Goal: Task Accomplishment & Management: Complete application form

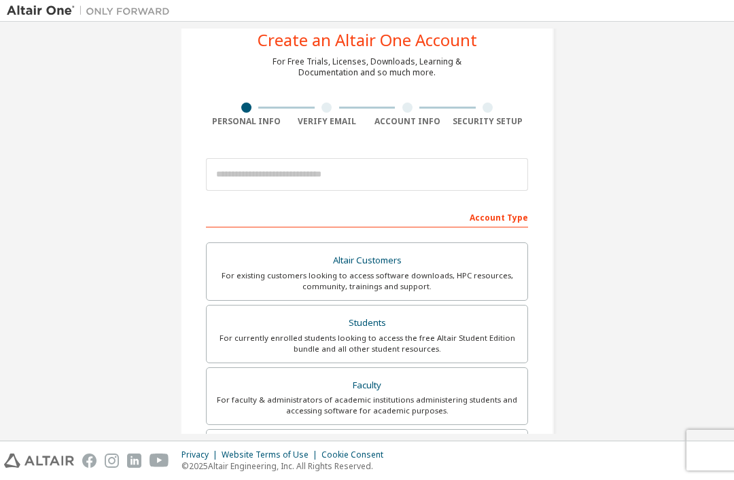
scroll to position [43, 0]
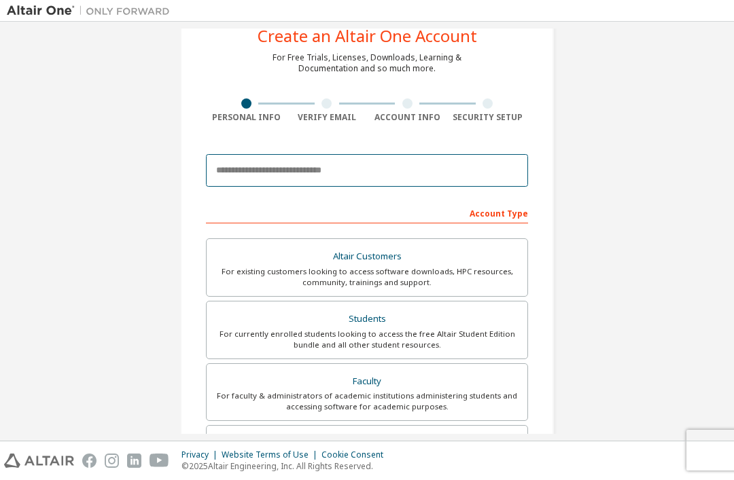
click at [403, 176] on input "email" at bounding box center [367, 170] width 322 height 33
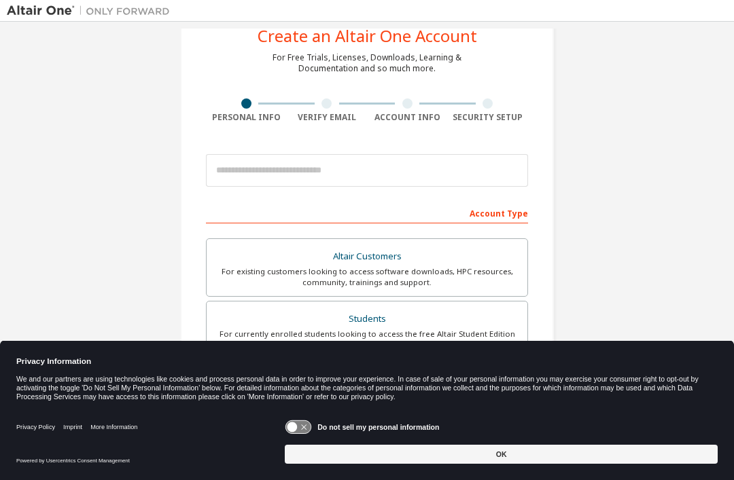
scroll to position [70, 0]
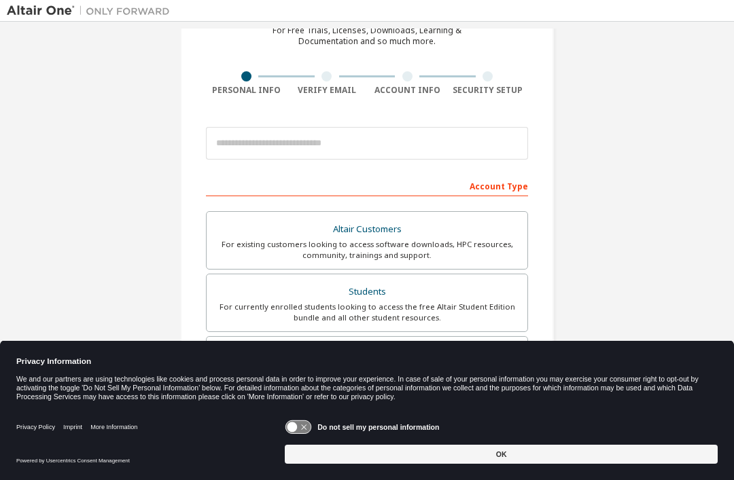
click at [520, 455] on button "OK" at bounding box center [501, 454] width 433 height 19
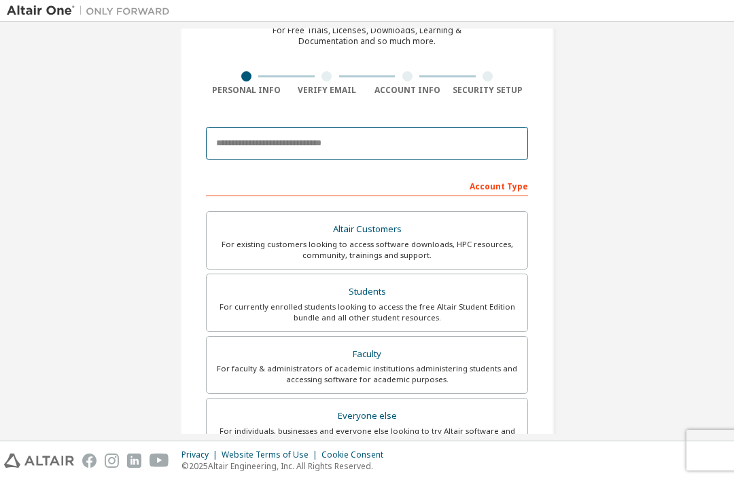
click at [349, 127] on input "email" at bounding box center [367, 143] width 322 height 33
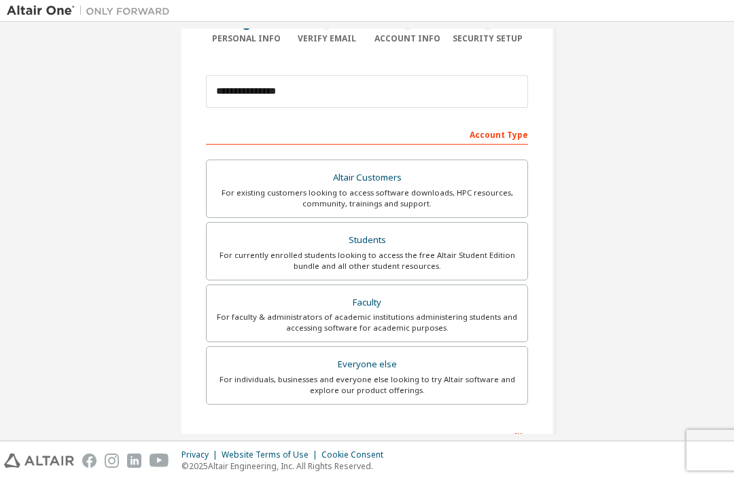
scroll to position [127, 0]
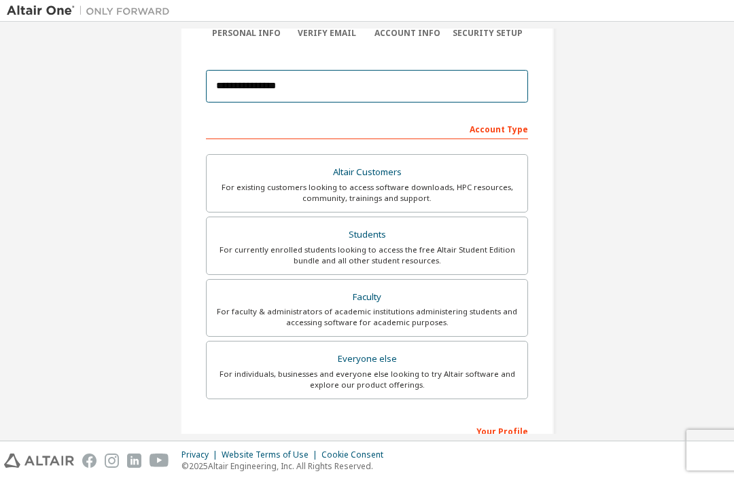
type input "**********"
click at [392, 245] on div "For currently enrolled students looking to access the free Altair Student Editi…" at bounding box center [367, 256] width 304 height 22
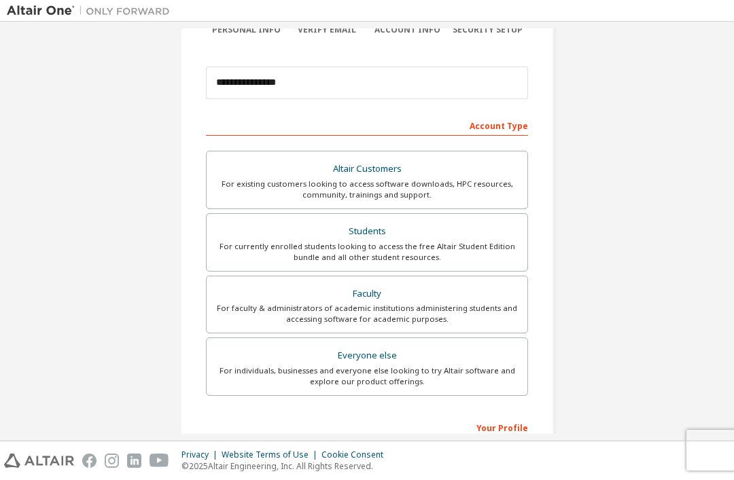
scroll to position [263, 0]
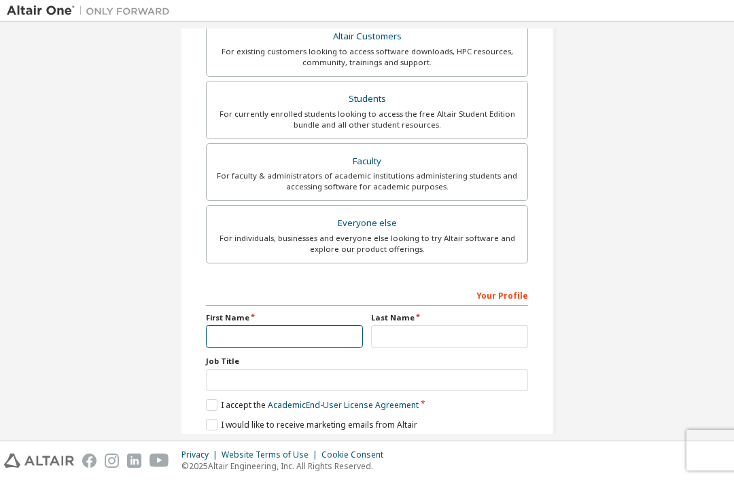
click at [315, 326] on input "text" at bounding box center [284, 337] width 157 height 22
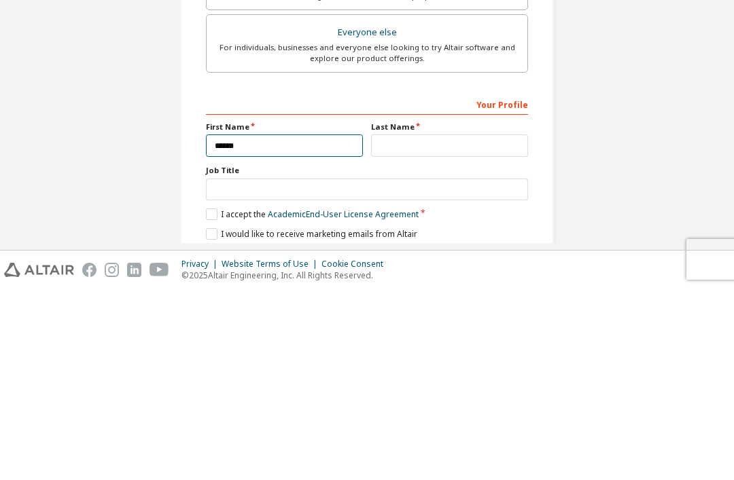
type input "*****"
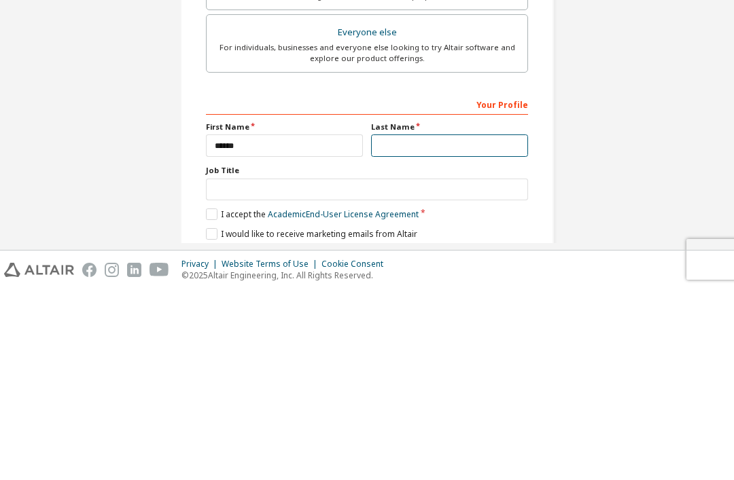
click at [468, 326] on input "text" at bounding box center [449, 337] width 157 height 22
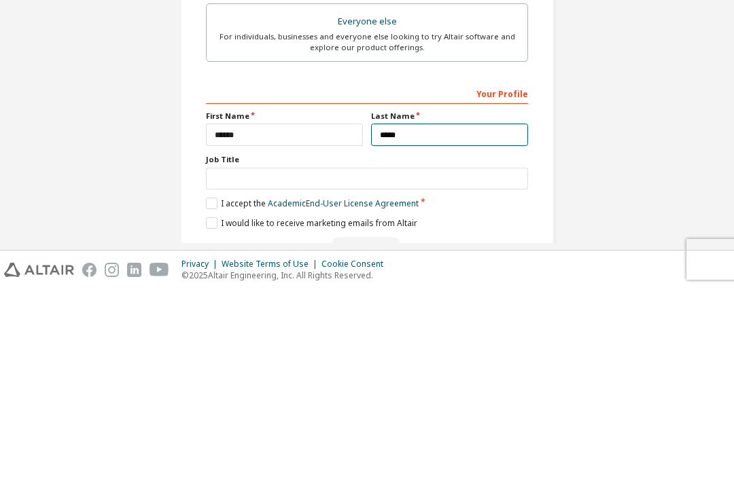
scroll to position [273, 0]
type input "*****"
click at [300, 389] on link "Academic End-User License Agreement" at bounding box center [343, 395] width 151 height 12
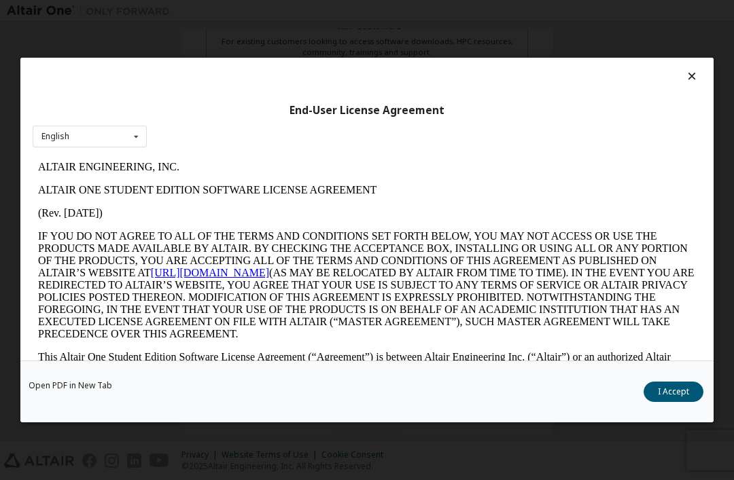
scroll to position [0, 0]
click at [670, 402] on button "I Accept" at bounding box center [674, 392] width 60 height 20
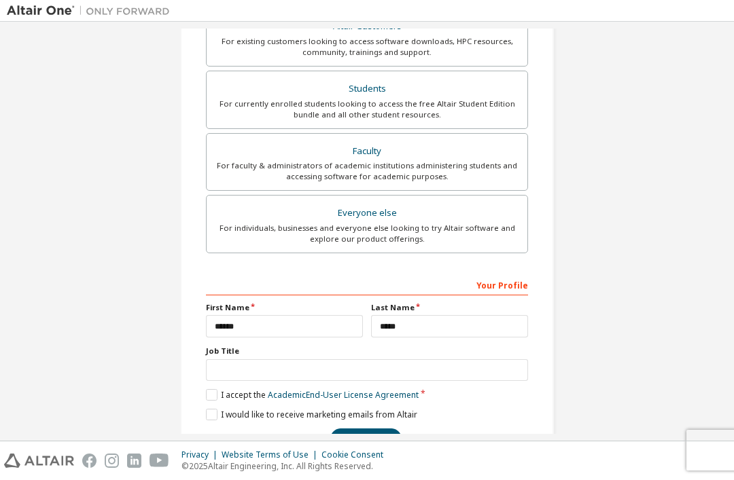
click at [378, 429] on button "Next" at bounding box center [365, 439] width 71 height 20
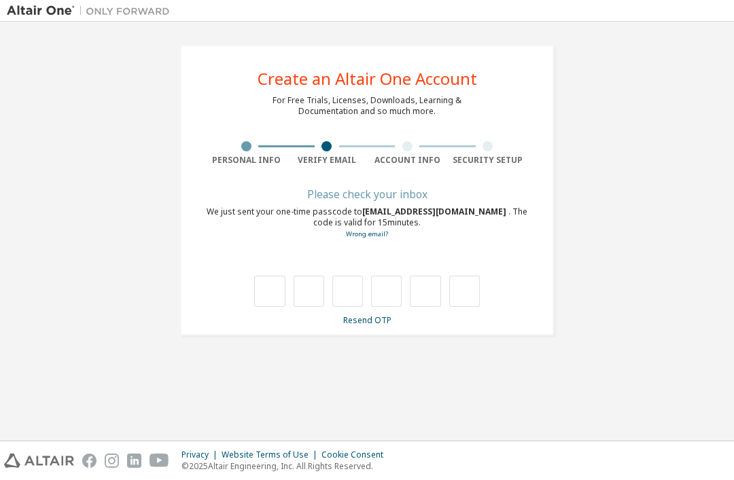
click at [277, 276] on input "text" at bounding box center [269, 291] width 31 height 31
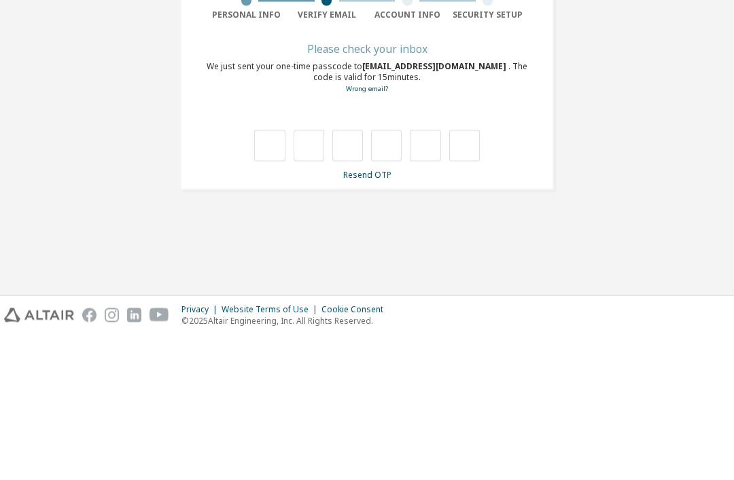
type input "*"
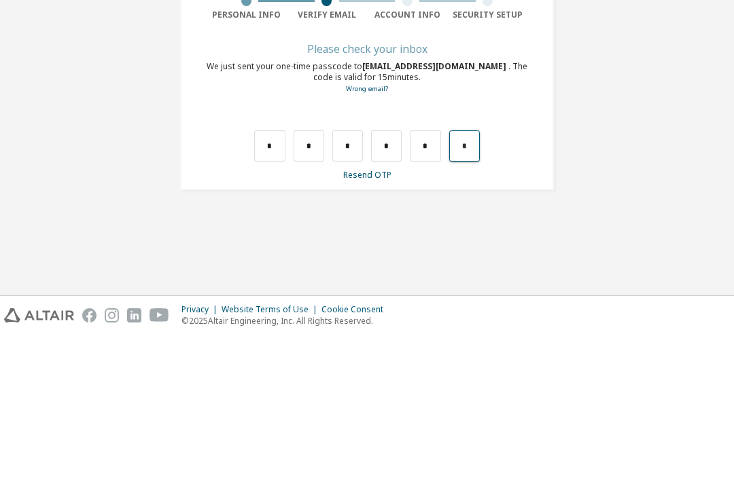
type input "*"
